Goal: Task Accomplishment & Management: Complete application form

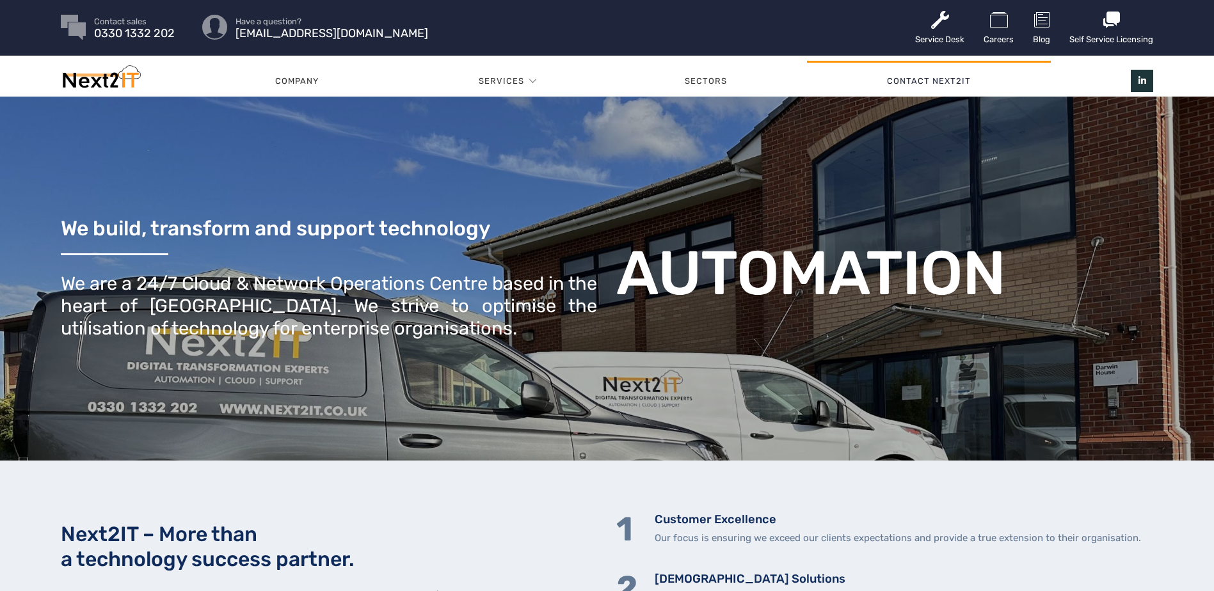
click at [943, 75] on link "Contact Next2IT" at bounding box center [929, 81] width 244 height 38
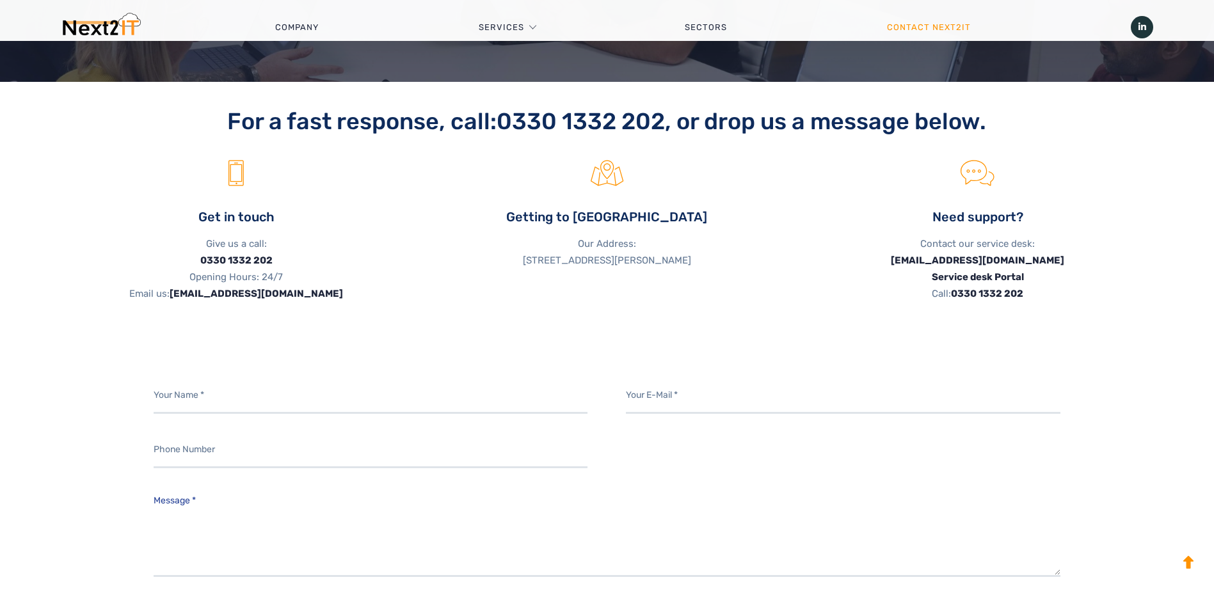
scroll to position [396, 0]
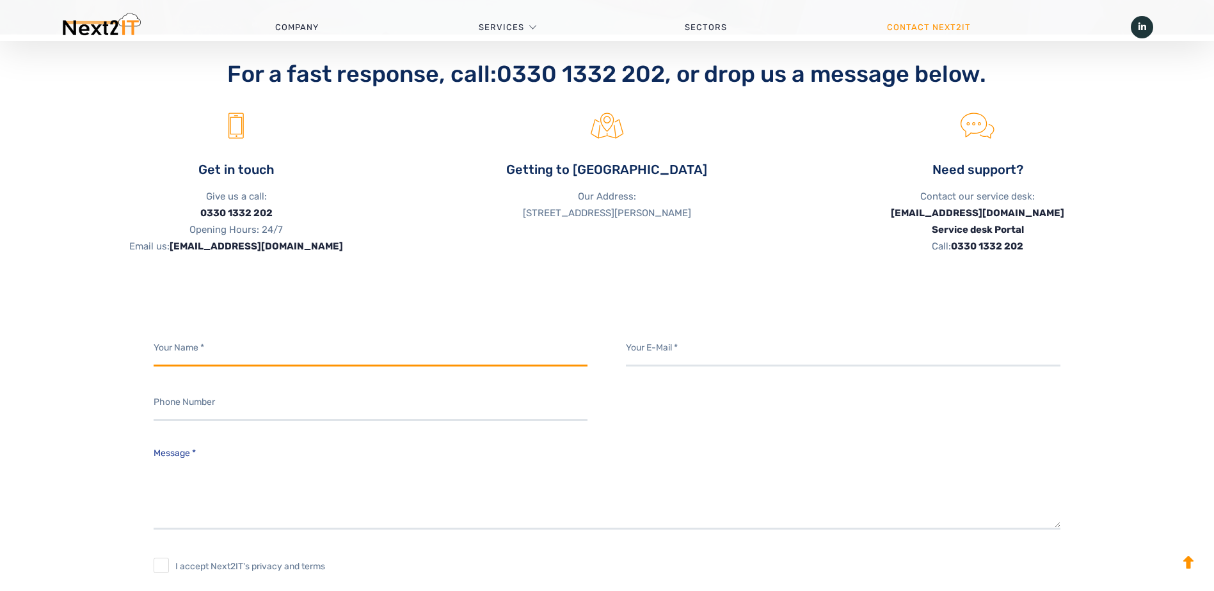
click at [327, 354] on input "Contact form" at bounding box center [371, 348] width 434 height 35
type input "[PERSON_NAME]"
type input "[EMAIL_ADDRESS][PERSON_NAME][DOMAIN_NAME]"
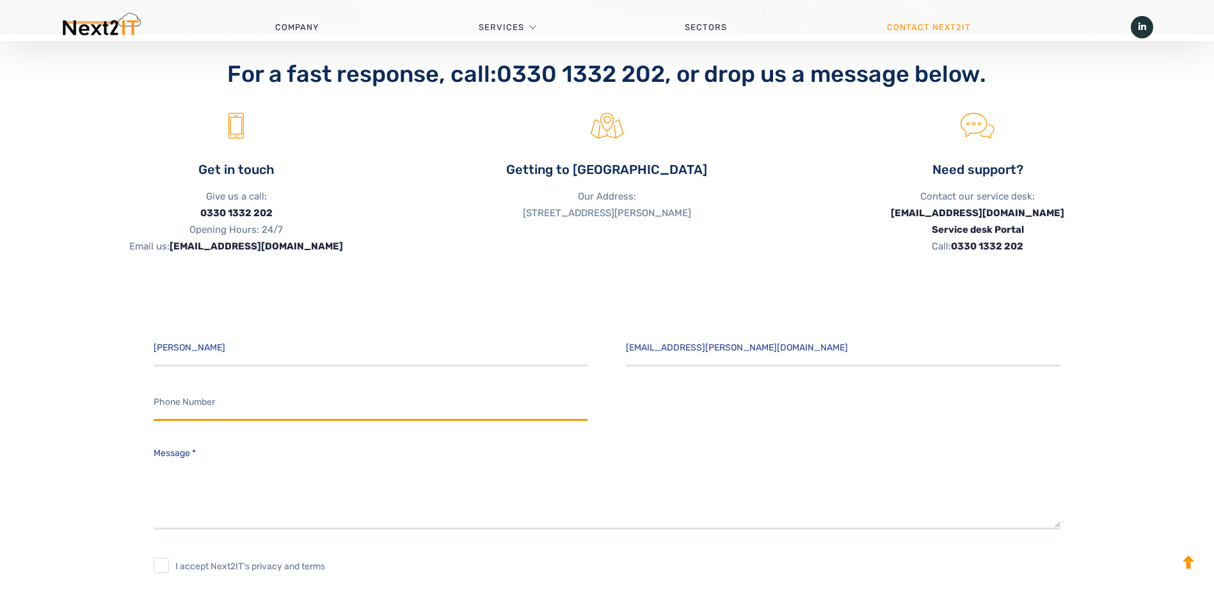
click at [293, 415] on input "Contact form" at bounding box center [371, 403] width 434 height 35
type input "07305104192"
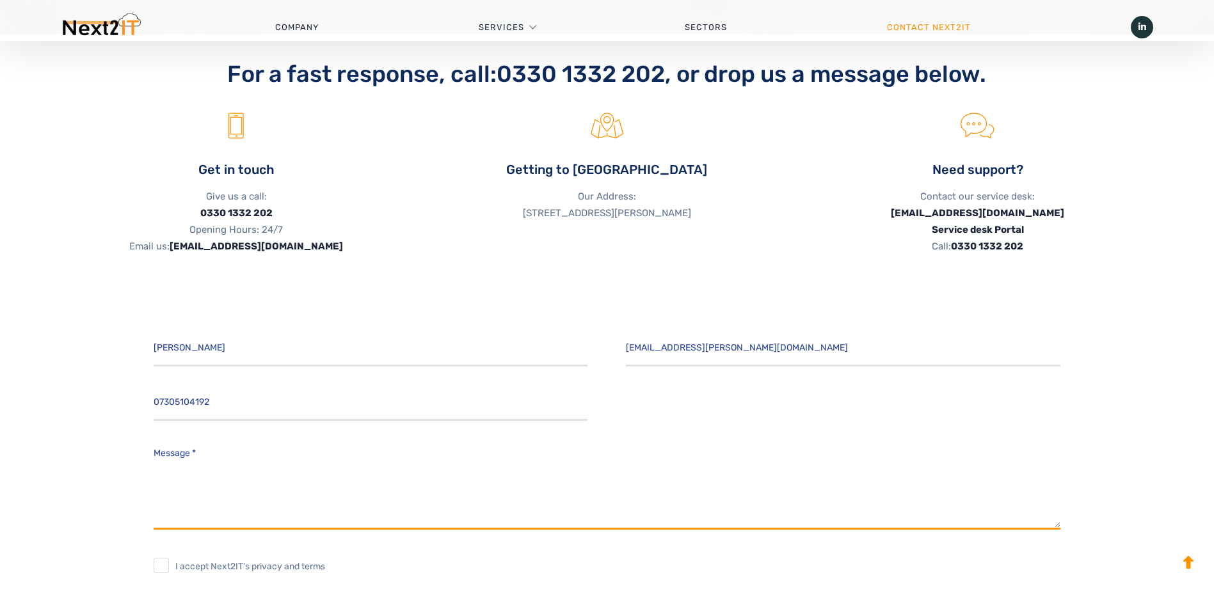
click at [260, 498] on textarea "Message *" at bounding box center [607, 485] width 907 height 90
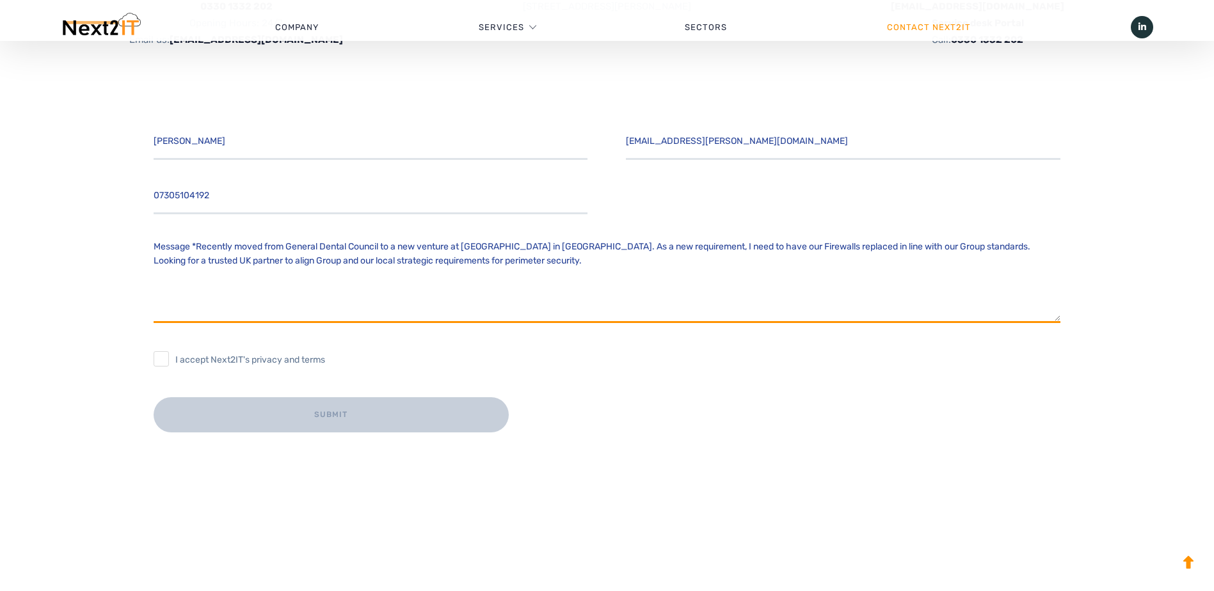
scroll to position [607, 0]
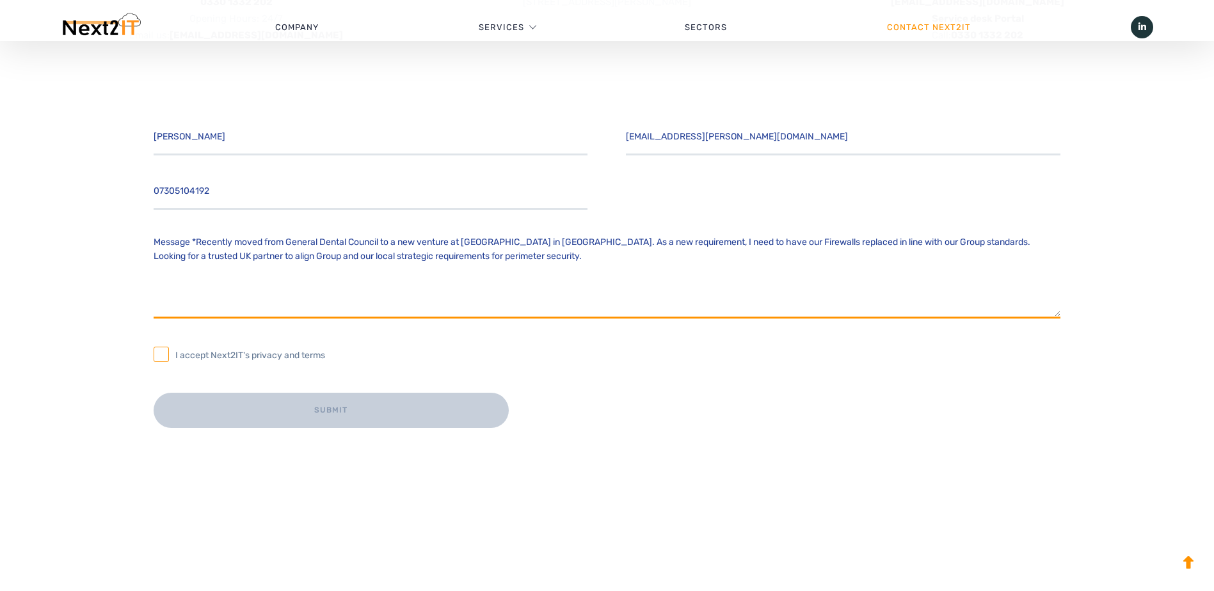
type textarea "Message *Recently moved from General Dental Council to a new venture at [GEOGRA…"
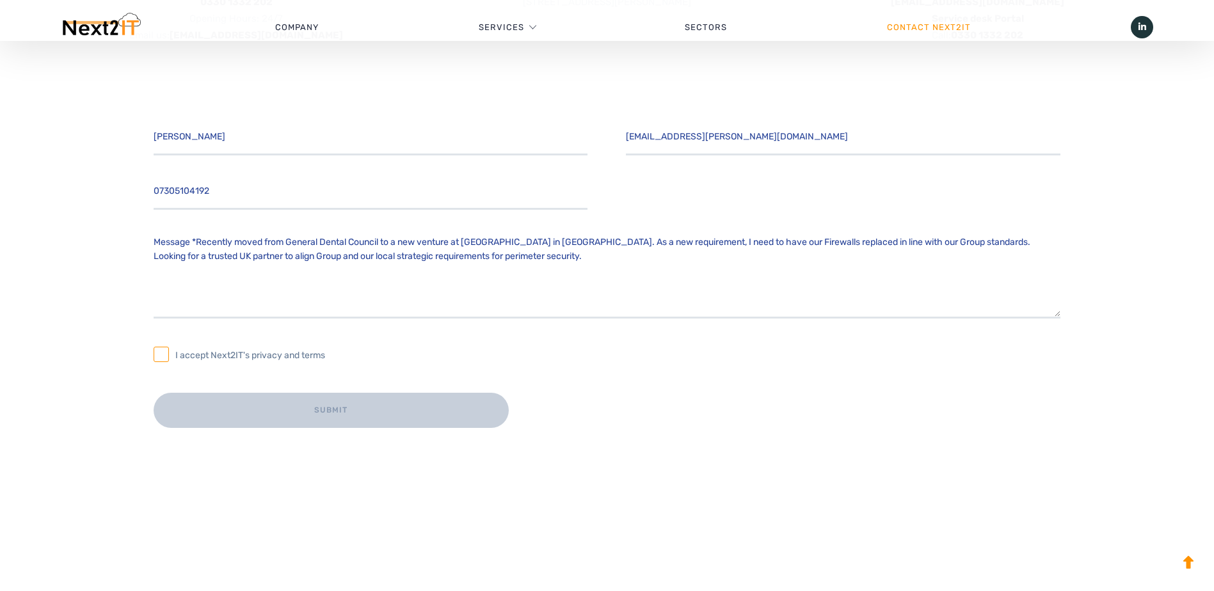
click at [166, 358] on input "I accept Next2IT's privacy and terms" at bounding box center [161, 354] width 15 height 15
checkbox input "true"
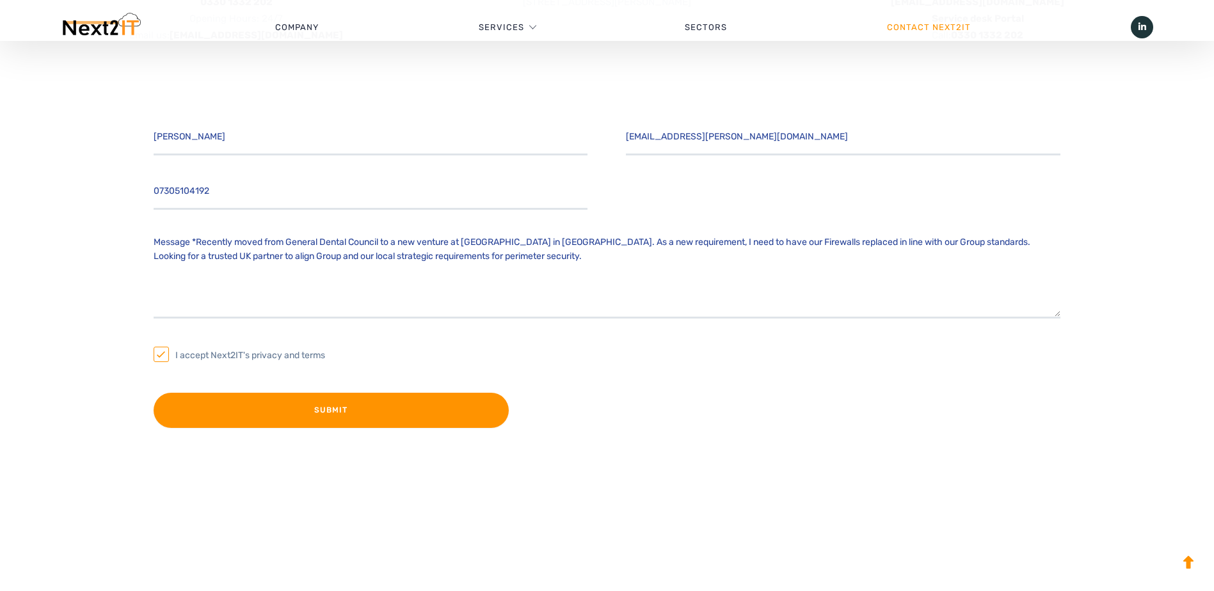
click at [285, 415] on input "Submit" at bounding box center [332, 410] width 356 height 35
